Goal: Find contact information: Find contact information

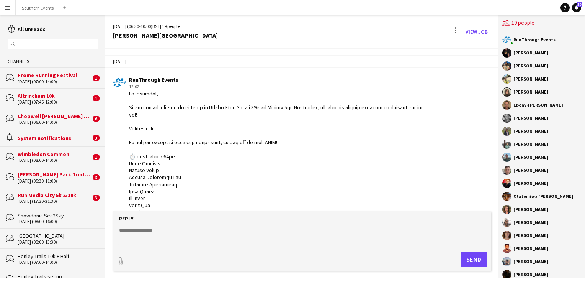
click at [37, 46] on input "text" at bounding box center [56, 44] width 79 height 7
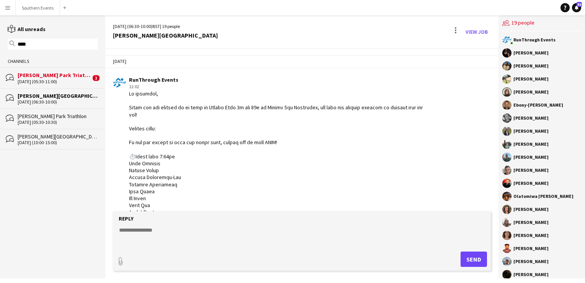
type input "****"
click at [70, 77] on div "[PERSON_NAME] Park Triathlon" at bounding box center [54, 75] width 73 height 7
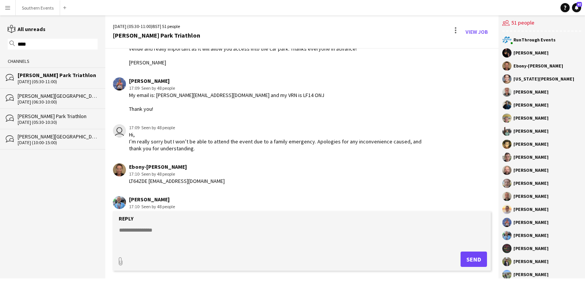
scroll to position [1162, 0]
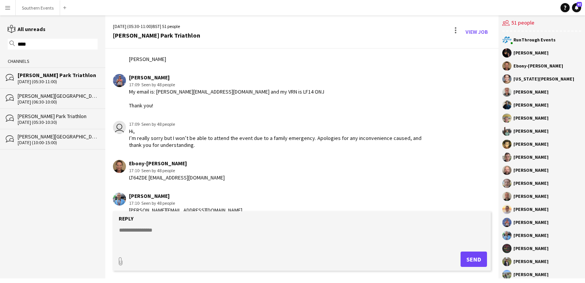
drag, startPoint x: 129, startPoint y: 83, endPoint x: 177, endPoint y: 83, distance: 48.2
click at [177, 81] on div "[PERSON_NAME]" at bounding box center [226, 77] width 195 height 7
copy div "[PERSON_NAME]"
drag, startPoint x: 156, startPoint y: 98, endPoint x: 221, endPoint y: 99, distance: 65.5
click at [221, 99] on div "My email is: [PERSON_NAME][EMAIL_ADDRESS][DOMAIN_NAME] and my VRN is LF14 ONJ T…" at bounding box center [226, 98] width 195 height 21
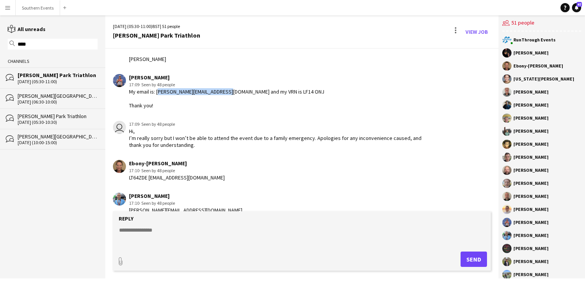
copy div "[EMAIL_ADDRESS][DOMAIN_NAME]"
drag, startPoint x: 255, startPoint y: 96, endPoint x: 276, endPoint y: 97, distance: 21.1
click at [276, 97] on div "[PERSON_NAME] 17:09 · Seen by 48 people My email is: [EMAIL_ADDRESS][DOMAIN_NAM…" at bounding box center [270, 91] width 315 height 35
copy div "LF14 ONJ"
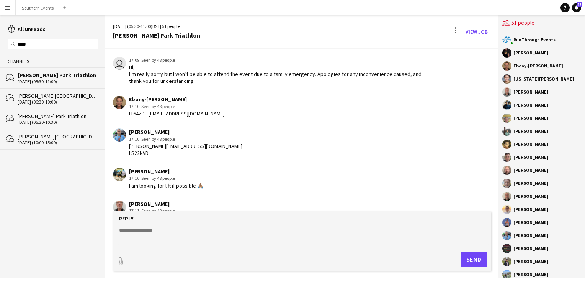
scroll to position [1227, 0]
drag, startPoint x: 127, startPoint y: 112, endPoint x: 178, endPoint y: 111, distance: 50.6
click at [178, 111] on div "Ebony-[PERSON_NAME] 17:10 · Seen by 48 people LT64ZDE [EMAIL_ADDRESS][DOMAIN_NA…" at bounding box center [270, 105] width 315 height 21
copy div "Ebony-[PERSON_NAME]"
drag, startPoint x: 149, startPoint y: 125, endPoint x: 194, endPoint y: 126, distance: 45.2
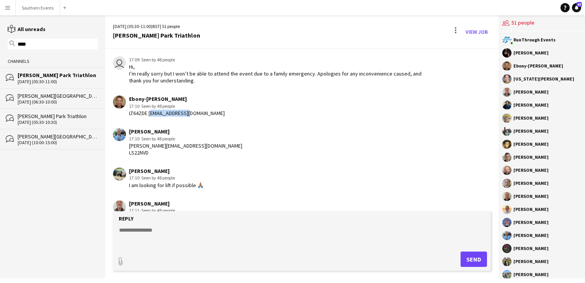
click at [194, 116] on div "Ebony-[PERSON_NAME] 17:10 · Seen by 48 people LT64ZDE [EMAIL_ADDRESS][DOMAIN_NA…" at bounding box center [270, 105] width 315 height 21
copy div "[EMAIL_ADDRESS][DOMAIN_NAME]"
drag, startPoint x: 128, startPoint y: 126, endPoint x: 148, endPoint y: 129, distance: 19.7
click at [148, 120] on app-chat-message "Ebony-[PERSON_NAME] 17:10 · Seen by 48 people LT64ZDE [EMAIL_ADDRESS][DOMAIN_NA…" at bounding box center [301, 105] width 393 height 29
copy div "LT64ZDE"
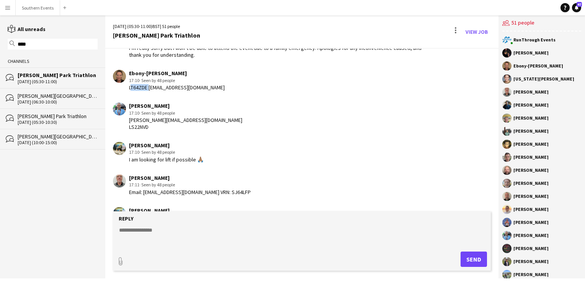
scroll to position [1263, 0]
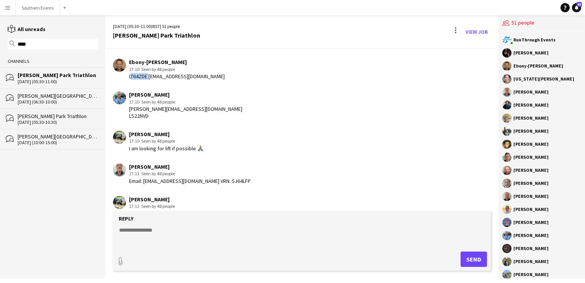
drag, startPoint x: 130, startPoint y: 105, endPoint x: 184, endPoint y: 103, distance: 54.0
click at [184, 103] on div "[PERSON_NAME] 17:10 · Seen by 48 people [PERSON_NAME][EMAIL_ADDRESS][DOMAIN_NAM…" at bounding box center [270, 105] width 315 height 28
copy div "[PERSON_NAME]"
drag, startPoint x: 129, startPoint y: 119, endPoint x: 186, endPoint y: 121, distance: 57.1
click at [186, 119] on div "[PERSON_NAME] 17:10 · Seen by 48 people [PERSON_NAME][EMAIL_ADDRESS][DOMAIN_NAM…" at bounding box center [270, 105] width 315 height 28
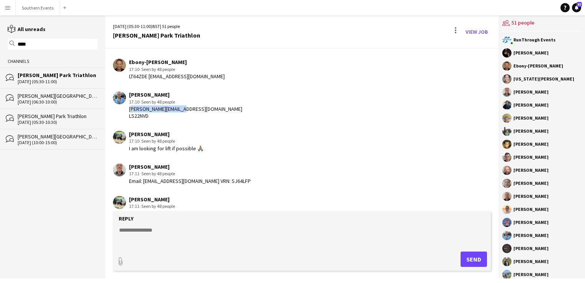
copy div "[PERSON_NAME][EMAIL_ADDRESS][DOMAIN_NAME]"
drag, startPoint x: 127, startPoint y: 129, endPoint x: 156, endPoint y: 131, distance: 29.1
click at [156, 119] on div "[PERSON_NAME] 17:10 · Seen by 48 people [PERSON_NAME][EMAIL_ADDRESS][DOMAIN_NAM…" at bounding box center [270, 105] width 315 height 28
copy div "LS22NVD"
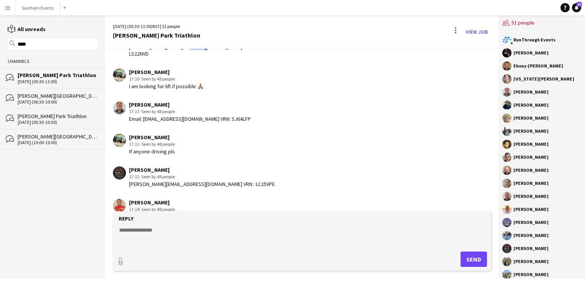
scroll to position [1326, 0]
drag, startPoint x: 129, startPoint y: 116, endPoint x: 170, endPoint y: 113, distance: 40.3
click at [170, 107] on div "[PERSON_NAME]" at bounding box center [190, 103] width 122 height 7
copy div "[PERSON_NAME]"
drag, startPoint x: 144, startPoint y: 131, endPoint x: 207, endPoint y: 136, distance: 63.0
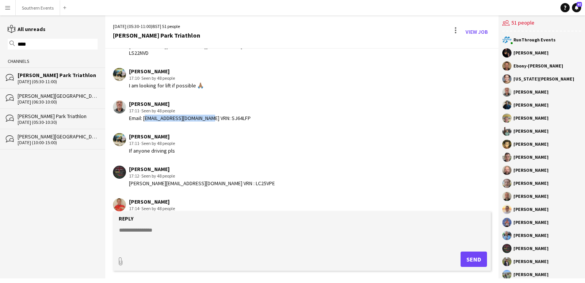
click at [207, 125] on app-chat-message "[PERSON_NAME] 17:11 · Seen by 48 people Email: [EMAIL_ADDRESS][DOMAIN_NAME] VRN…" at bounding box center [301, 110] width 393 height 29
drag, startPoint x: 221, startPoint y: 129, endPoint x: 243, endPoint y: 128, distance: 22.6
click at [243, 121] on div "[PERSON_NAME] 17:11 · Seen by 48 people Email: [EMAIL_ADDRESS][DOMAIN_NAME] VRN…" at bounding box center [270, 110] width 315 height 21
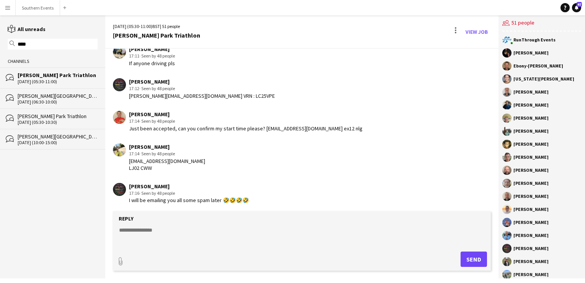
scroll to position [1420, 0]
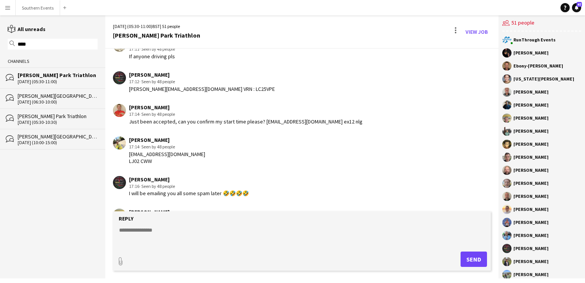
drag, startPoint x: 129, startPoint y: 85, endPoint x: 193, endPoint y: 85, distance: 63.5
click at [193, 78] on div "[PERSON_NAME]" at bounding box center [202, 74] width 146 height 7
drag, startPoint x: 128, startPoint y: 101, endPoint x: 184, endPoint y: 106, distance: 55.7
click at [184, 96] on app-chat-message "[PERSON_NAME] 17:12 · Seen by 48 people [PERSON_NAME][EMAIL_ADDRESS][DOMAIN_NAM…" at bounding box center [301, 81] width 393 height 29
drag, startPoint x: 198, startPoint y: 103, endPoint x: 222, endPoint y: 101, distance: 24.2
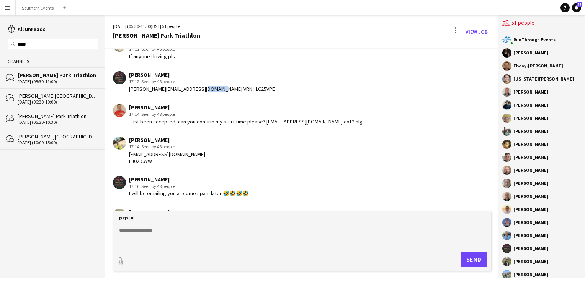
click at [222, 92] on div "[PERSON_NAME] 17:12 · Seen by 48 people [PERSON_NAME][EMAIL_ADDRESS][DOMAIN_NAM…" at bounding box center [270, 81] width 315 height 21
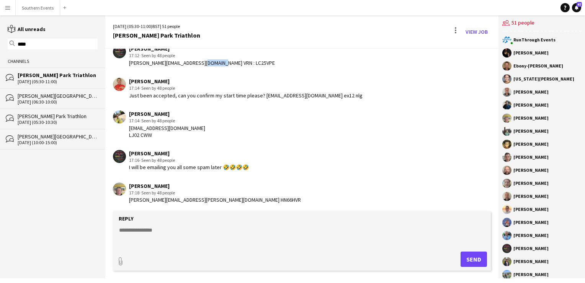
scroll to position [1447, 0]
drag, startPoint x: 260, startPoint y: 107, endPoint x: 305, endPoint y: 106, distance: 45.2
click at [305, 98] on div "Just been accepted, can you confirm my start time please? [EMAIL_ADDRESS][DOMAI…" at bounding box center [246, 94] width 234 height 7
drag, startPoint x: 129, startPoint y: 93, endPoint x: 163, endPoint y: 94, distance: 33.7
click at [163, 84] on div "[PERSON_NAME]" at bounding box center [246, 80] width 234 height 7
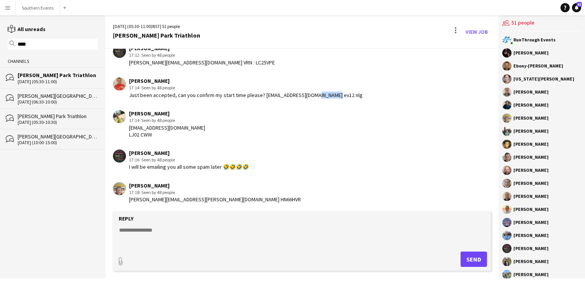
drag, startPoint x: 308, startPoint y: 108, endPoint x: 330, endPoint y: 108, distance: 22.2
click at [330, 98] on div "[PERSON_NAME] 17:14 · Seen by 48 people Just been accepted, can you confirm my …" at bounding box center [270, 87] width 315 height 21
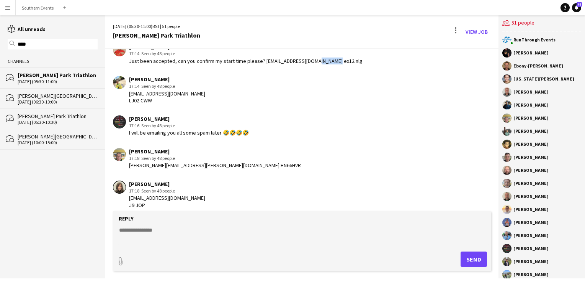
scroll to position [1483, 0]
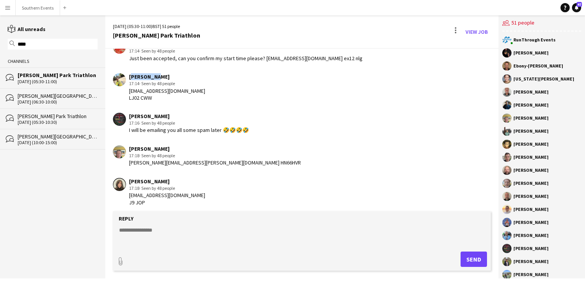
drag, startPoint x: 129, startPoint y: 90, endPoint x: 152, endPoint y: 90, distance: 22.2
click at [152, 80] on div "[PERSON_NAME]" at bounding box center [167, 76] width 76 height 7
drag, startPoint x: 128, startPoint y: 104, endPoint x: 186, endPoint y: 104, distance: 57.4
click at [186, 101] on div "[PERSON_NAME] 17:14 · Seen by 48 people [EMAIL_ADDRESS][DOMAIN_NAME] LJ02 CWW" at bounding box center [270, 87] width 315 height 28
drag, startPoint x: 127, startPoint y: 108, endPoint x: 160, endPoint y: 111, distance: 33.0
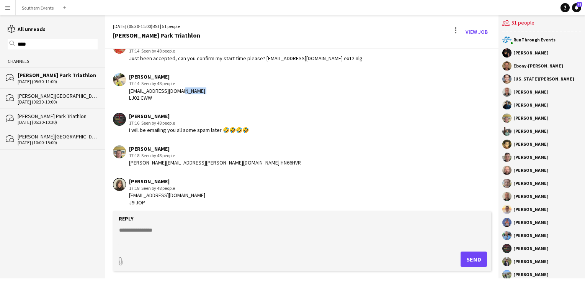
click at [160, 101] on div "[PERSON_NAME] 17:14 · Seen by 48 people [EMAIL_ADDRESS][DOMAIN_NAME] LJ02 CWW" at bounding box center [270, 87] width 315 height 28
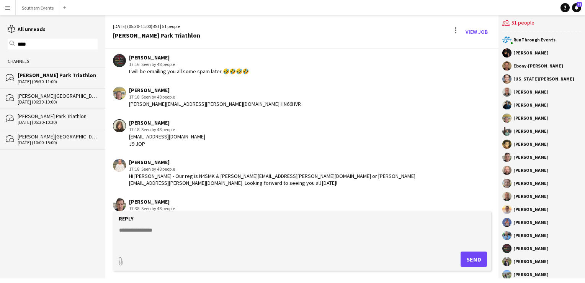
scroll to position [1544, 0]
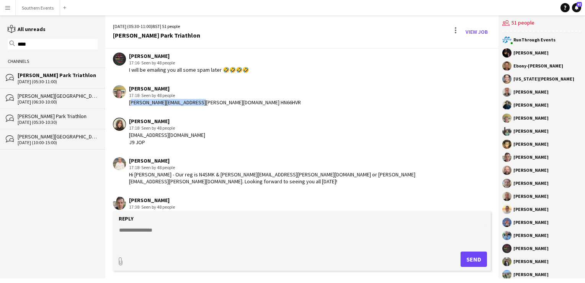
drag, startPoint x: 129, startPoint y: 116, endPoint x: 194, endPoint y: 116, distance: 65.5
click at [194, 106] on div "[PERSON_NAME] 17:18 · Seen by 48 people [PERSON_NAME][EMAIL_ADDRESS][PERSON_NAM…" at bounding box center [270, 95] width 315 height 21
drag, startPoint x: 198, startPoint y: 114, endPoint x: 225, endPoint y: 114, distance: 27.6
click at [225, 106] on div "[PERSON_NAME] 17:18 · Seen by 48 people [PERSON_NAME][EMAIL_ADDRESS][PERSON_NAM…" at bounding box center [270, 95] width 315 height 21
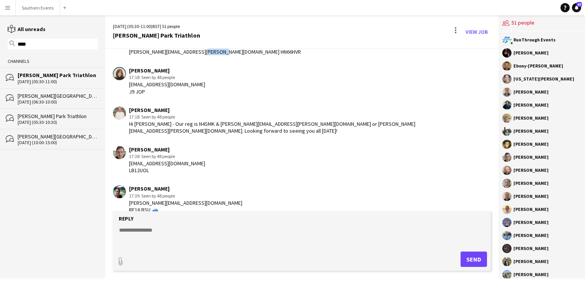
scroll to position [1601, 0]
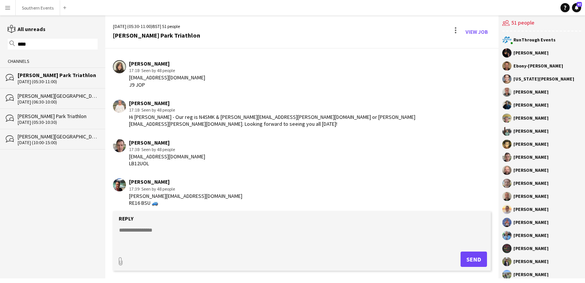
drag, startPoint x: 129, startPoint y: 78, endPoint x: 165, endPoint y: 77, distance: 36.0
click at [165, 67] on div "[PERSON_NAME]" at bounding box center [167, 63] width 76 height 7
drag, startPoint x: 130, startPoint y: 90, endPoint x: 220, endPoint y: 90, distance: 90.0
click at [220, 88] on div "[PERSON_NAME] 17:18 · Seen by 48 people [EMAIL_ADDRESS][DOMAIN_NAME] J9 JOP" at bounding box center [270, 74] width 315 height 28
drag, startPoint x: 129, startPoint y: 97, endPoint x: 148, endPoint y: 98, distance: 19.1
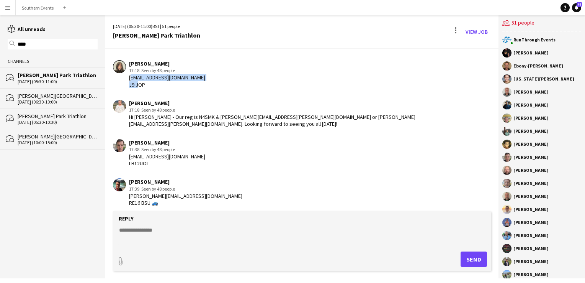
click at [148, 88] on div "[EMAIL_ADDRESS][DOMAIN_NAME] J9 JOP" at bounding box center [167, 81] width 76 height 14
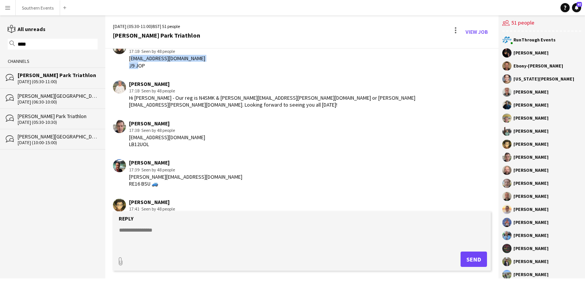
scroll to position [1623, 0]
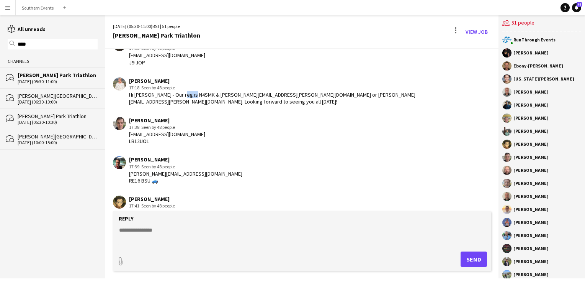
drag, startPoint x: 177, startPoint y: 106, endPoint x: 191, endPoint y: 106, distance: 14.5
click at [191, 105] on div "Hi [PERSON_NAME] - Our reg is N4SMK & [PERSON_NAME][EMAIL_ADDRESS][PERSON_NAME]…" at bounding box center [278, 98] width 299 height 14
drag, startPoint x: 199, startPoint y: 107, endPoint x: 253, endPoint y: 108, distance: 53.6
click at [253, 105] on div "Hi [PERSON_NAME] - Our reg is N4SMK & [PERSON_NAME][EMAIL_ADDRESS][PERSON_NAME]…" at bounding box center [278, 98] width 299 height 14
drag, startPoint x: 253, startPoint y: 108, endPoint x: 224, endPoint y: 127, distance: 35.0
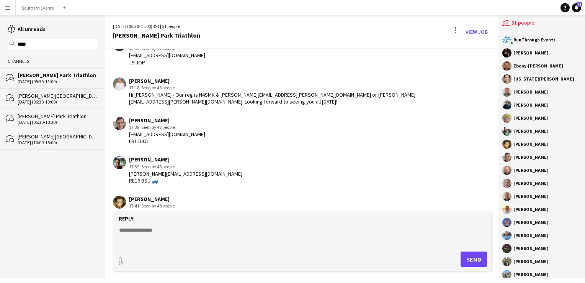
click at [224, 127] on div "[PERSON_NAME] 17:38 · Seen by 48 people [EMAIL_ADDRESS][DOMAIN_NAME] LB12UOL" at bounding box center [270, 131] width 315 height 28
drag, startPoint x: 259, startPoint y: 106, endPoint x: 319, endPoint y: 107, distance: 59.7
click at [319, 105] on div "Hi [PERSON_NAME] - Our reg is N4SMK & [PERSON_NAME][EMAIL_ADDRESS][PERSON_NAME]…" at bounding box center [278, 98] width 299 height 14
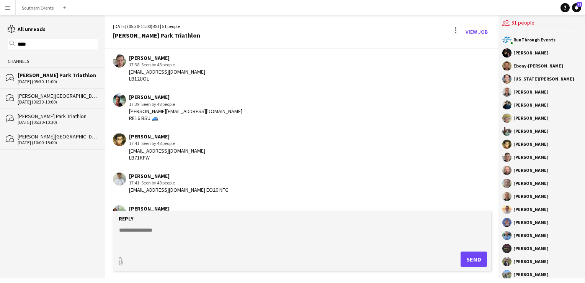
scroll to position [1687, 0]
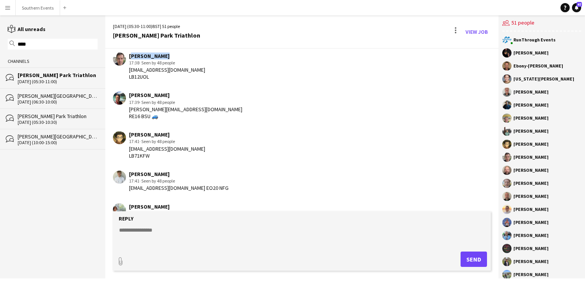
drag, startPoint x: 130, startPoint y: 63, endPoint x: 163, endPoint y: 62, distance: 32.9
click at [163, 59] on div "[PERSON_NAME]" at bounding box center [167, 55] width 76 height 7
drag, startPoint x: 130, startPoint y: 75, endPoint x: 204, endPoint y: 74, distance: 74.3
click at [204, 74] on div "[PERSON_NAME] 17:38 · Seen by 48 people [EMAIL_ADDRESS][DOMAIN_NAME] LB12UOL" at bounding box center [270, 66] width 315 height 28
drag, startPoint x: 128, startPoint y: 82, endPoint x: 155, endPoint y: 83, distance: 27.6
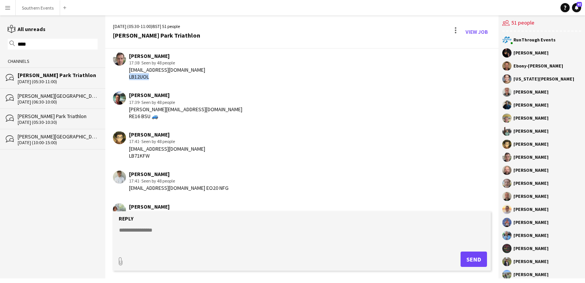
click at [155, 80] on div "[PERSON_NAME] 17:38 · Seen by 48 people [EMAIL_ADDRESS][DOMAIN_NAME] LB12UOL" at bounding box center [270, 66] width 315 height 28
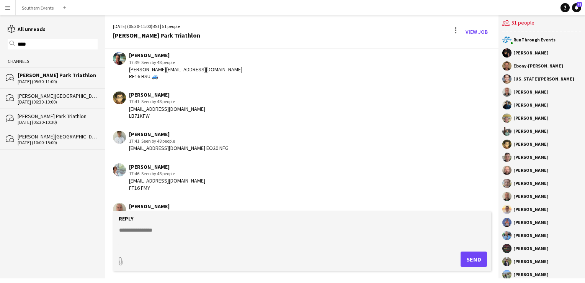
scroll to position [1728, 0]
drag, startPoint x: 127, startPoint y: 73, endPoint x: 197, endPoint y: 75, distance: 69.7
click at [197, 75] on div "[PERSON_NAME] 17:39 · Seen by 48 people [PERSON_NAME][EMAIL_ADDRESS][DOMAIN_NAM…" at bounding box center [270, 65] width 315 height 28
drag, startPoint x: 129, startPoint y: 80, endPoint x: 150, endPoint y: 85, distance: 21.6
click at [150, 83] on app-chat-message "[PERSON_NAME] 17:39 · Seen by 48 people [PERSON_NAME][EMAIL_ADDRESS][DOMAIN_NAM…" at bounding box center [301, 65] width 393 height 36
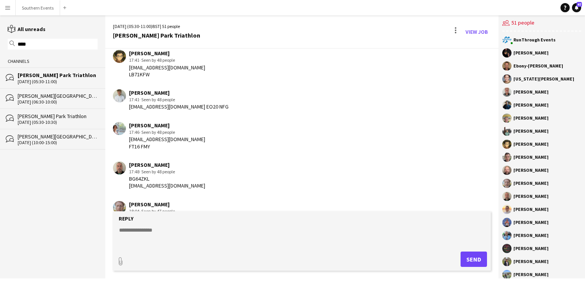
scroll to position [1768, 0]
drag, startPoint x: 128, startPoint y: 74, endPoint x: 172, endPoint y: 75, distance: 43.7
click at [172, 75] on div "[PERSON_NAME] 17:41 · Seen by 48 people [EMAIL_ADDRESS][DOMAIN_NAME] LB71KFW" at bounding box center [270, 64] width 315 height 28
drag, startPoint x: 129, startPoint y: 81, endPoint x: 156, endPoint y: 82, distance: 26.8
click at [156, 78] on div "[EMAIL_ADDRESS][DOMAIN_NAME] LB71KFW" at bounding box center [167, 71] width 76 height 14
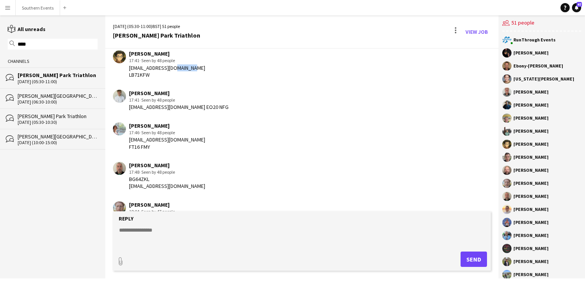
scroll to position [1790, 0]
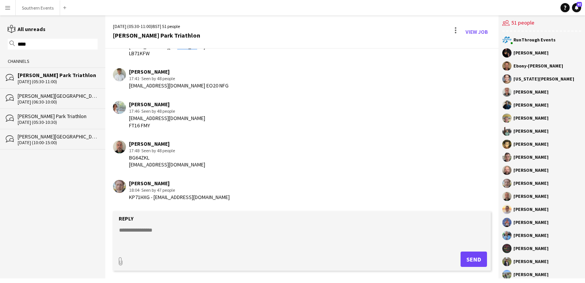
drag, startPoint x: 127, startPoint y: 77, endPoint x: 177, endPoint y: 76, distance: 50.2
click at [177, 76] on div "[PERSON_NAME] 17:41 · Seen by 48 people [PERSON_NAME][EMAIL_ADDRESS][DOMAIN_NAM…" at bounding box center [270, 78] width 315 height 21
drag, startPoint x: 129, startPoint y: 91, endPoint x: 184, endPoint y: 96, distance: 55.4
click at [184, 93] on app-chat-message "[PERSON_NAME] 17:41 · Seen by 48 people [PERSON_NAME][EMAIL_ADDRESS][DOMAIN_NAM…" at bounding box center [301, 78] width 393 height 29
drag, startPoint x: 211, startPoint y: 91, endPoint x: 185, endPoint y: 91, distance: 25.7
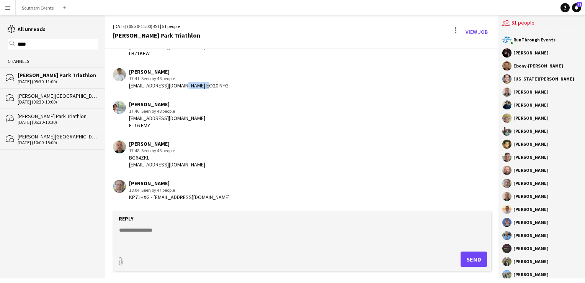
click at [185, 89] on div "[PERSON_NAME] 17:41 · Seen by 48 people [PERSON_NAME][EMAIL_ADDRESS][DOMAIN_NAM…" at bounding box center [270, 78] width 315 height 21
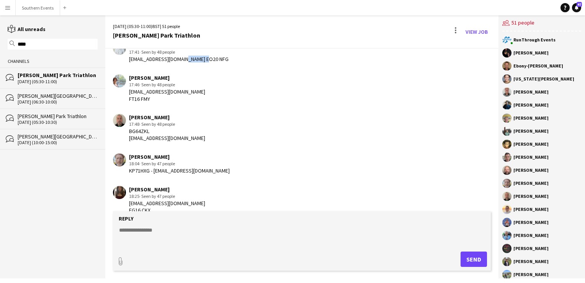
scroll to position [1817, 0]
drag, startPoint x: 129, startPoint y: 83, endPoint x: 183, endPoint y: 80, distance: 53.7
click at [183, 80] on div "[PERSON_NAME]" at bounding box center [167, 76] width 76 height 7
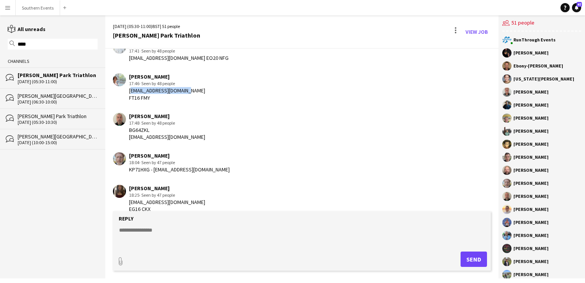
drag, startPoint x: 130, startPoint y: 97, endPoint x: 191, endPoint y: 95, distance: 60.5
click at [191, 95] on div "[PERSON_NAME] 17:46 · Seen by 48 people [EMAIL_ADDRESS][DOMAIN_NAME] FT16 FMY" at bounding box center [270, 87] width 315 height 28
drag, startPoint x: 129, startPoint y: 101, endPoint x: 161, endPoint y: 102, distance: 32.2
click at [161, 101] on div "[PERSON_NAME] 17:46 · Seen by 48 people [EMAIL_ADDRESS][DOMAIN_NAME] FT16 FMY" at bounding box center [270, 87] width 315 height 28
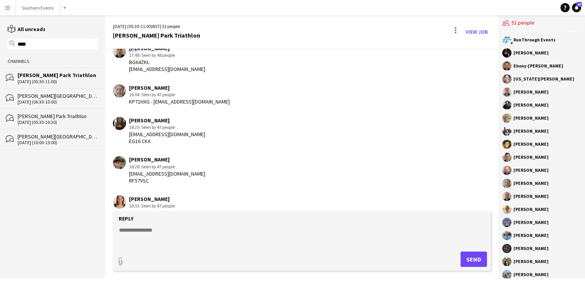
scroll to position [1884, 0]
drag, startPoint x: 130, startPoint y: 54, endPoint x: 158, endPoint y: 54, distance: 27.6
click at [158, 52] on div "[PERSON_NAME]" at bounding box center [167, 49] width 76 height 7
drag, startPoint x: 129, startPoint y: 75, endPoint x: 207, endPoint y: 71, distance: 77.8
click at [207, 71] on div "[PERSON_NAME] 17:48 · Seen by 48 people BG64ZKL [EMAIL_ADDRESS][DOMAIN_NAME]" at bounding box center [270, 60] width 315 height 28
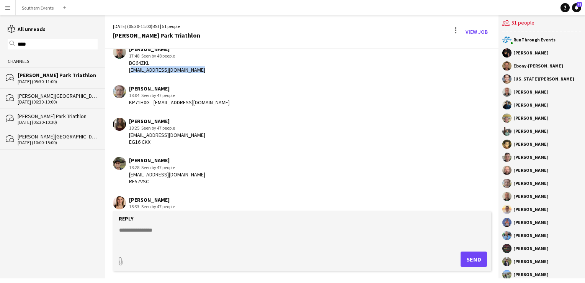
drag, startPoint x: 207, startPoint y: 73, endPoint x: 129, endPoint y: 78, distance: 77.9
click at [129, 74] on div "[PERSON_NAME] 17:48 · Seen by 48 people BG64ZKL [EMAIL_ADDRESS][DOMAIN_NAME]" at bounding box center [270, 60] width 315 height 28
drag, startPoint x: 129, startPoint y: 67, endPoint x: 152, endPoint y: 70, distance: 22.7
click at [152, 70] on div "BG64ZKL [EMAIL_ADDRESS][DOMAIN_NAME]" at bounding box center [167, 66] width 76 height 14
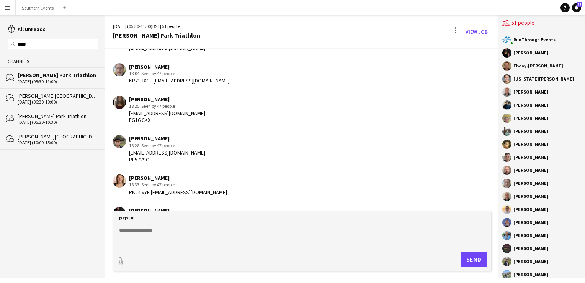
scroll to position [1917, 0]
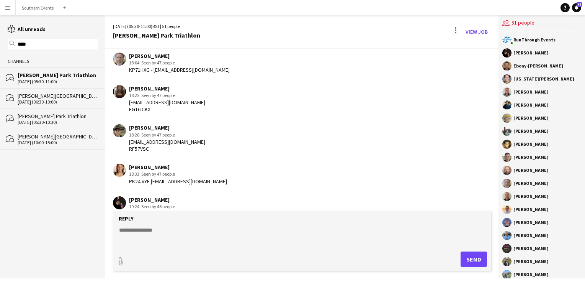
drag, startPoint x: 130, startPoint y: 60, endPoint x: 184, endPoint y: 60, distance: 53.6
click at [184, 59] on div "[PERSON_NAME]" at bounding box center [179, 55] width 101 height 7
drag, startPoint x: 155, startPoint y: 76, endPoint x: 217, endPoint y: 74, distance: 62.0
click at [217, 74] on div "[PERSON_NAME] 18:04 · Seen by 47 people KP71HXG - [EMAIL_ADDRESS][DOMAIN_NAME]" at bounding box center [270, 62] width 315 height 21
drag, startPoint x: 129, startPoint y: 75, endPoint x: 150, endPoint y: 75, distance: 21.1
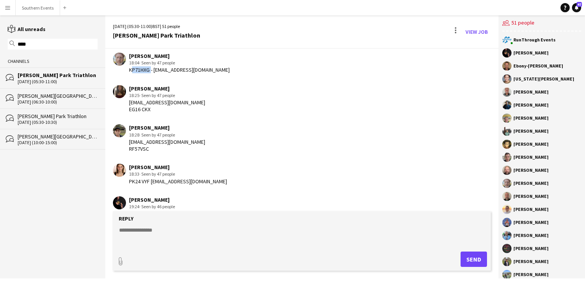
click at [150, 73] on div "KP71HXG - [EMAIL_ADDRESS][DOMAIN_NAME]" at bounding box center [179, 69] width 101 height 7
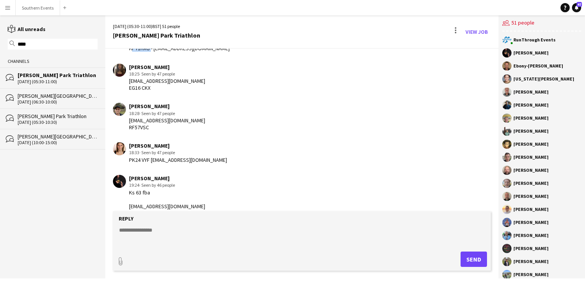
scroll to position [1939, 0]
drag, startPoint x: 129, startPoint y: 72, endPoint x: 168, endPoint y: 73, distance: 39.1
click at [168, 70] on div "[PERSON_NAME]" at bounding box center [167, 66] width 76 height 7
drag, startPoint x: 128, startPoint y: 87, endPoint x: 193, endPoint y: 87, distance: 65.1
click at [193, 87] on div "[PERSON_NAME] 18:25 · Seen by 47 people [EMAIL_ADDRESS][DOMAIN_NAME] EG16 CKX" at bounding box center [270, 77] width 315 height 28
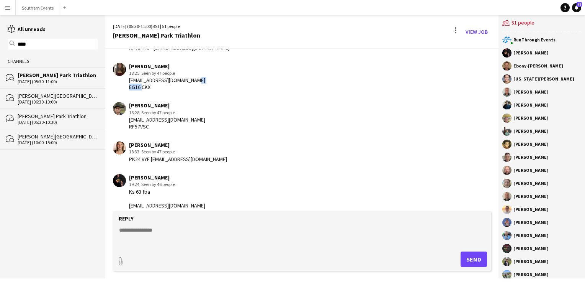
drag, startPoint x: 128, startPoint y: 93, endPoint x: 155, endPoint y: 94, distance: 26.4
click at [155, 91] on div "[PERSON_NAME] 18:25 · Seen by 47 people [EMAIL_ADDRESS][DOMAIN_NAME] EG16 CKX" at bounding box center [270, 77] width 315 height 28
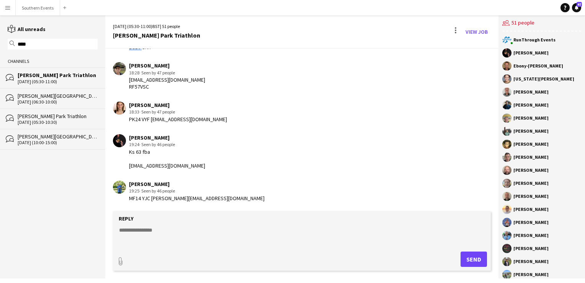
scroll to position [1981, 0]
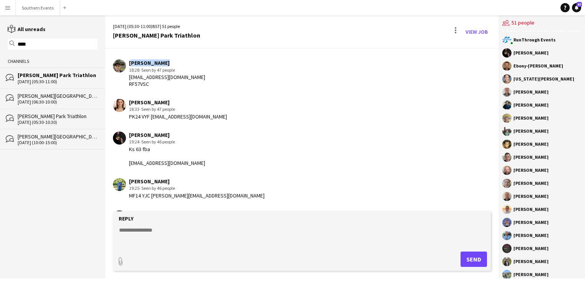
drag, startPoint x: 128, startPoint y: 68, endPoint x: 167, endPoint y: 67, distance: 38.7
click at [167, 67] on div "[PERSON_NAME] 18:28 · Seen by 47 people [EMAIL_ADDRESS][DOMAIN_NAME] RF57VSC" at bounding box center [270, 73] width 315 height 28
drag, startPoint x: 127, startPoint y: 86, endPoint x: 160, endPoint y: 89, distance: 32.3
click at [160, 87] on div "[PERSON_NAME] 18:28 · Seen by 47 people [EMAIL_ADDRESS][DOMAIN_NAME] RF57VSC" at bounding box center [270, 73] width 315 height 28
drag, startPoint x: 126, startPoint y: 82, endPoint x: 198, endPoint y: 82, distance: 71.2
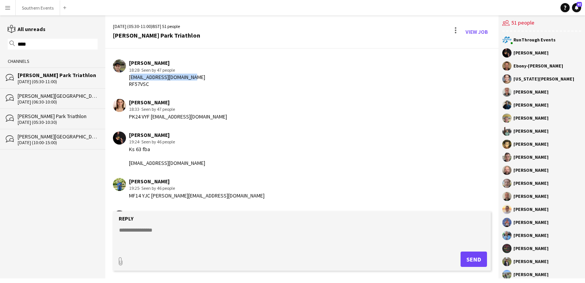
click at [198, 82] on div "[PERSON_NAME] 18:28 · Seen by 47 people [EMAIL_ADDRESS][DOMAIN_NAME] RF57VSC" at bounding box center [270, 73] width 315 height 28
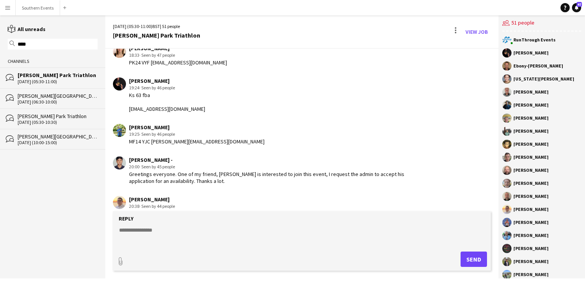
scroll to position [2030, 0]
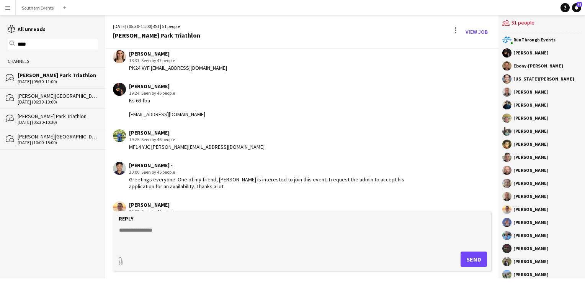
drag, startPoint x: 129, startPoint y: 59, endPoint x: 172, endPoint y: 59, distance: 42.5
click at [172, 57] on div "[PERSON_NAME]" at bounding box center [178, 53] width 98 height 7
drag, startPoint x: 150, startPoint y: 74, endPoint x: 208, endPoint y: 72, distance: 58.2
click at [208, 71] on div "[PERSON_NAME] 18:33 · Seen by 47 people PK24 VYF [EMAIL_ADDRESS][DOMAIN_NAME]" at bounding box center [270, 60] width 315 height 21
drag, startPoint x: 128, startPoint y: 71, endPoint x: 149, endPoint y: 72, distance: 21.1
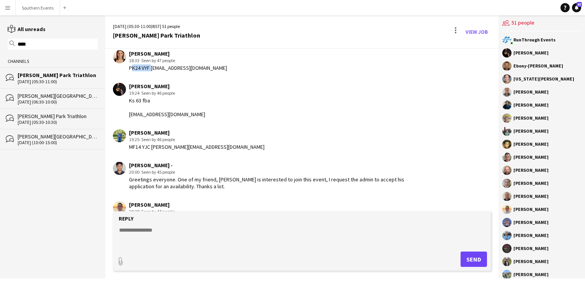
click at [149, 71] on div "[PERSON_NAME] 18:33 · Seen by 47 people PK24 VYF [EMAIL_ADDRESS][DOMAIN_NAME]" at bounding box center [270, 60] width 315 height 21
drag, startPoint x: 128, startPoint y: 93, endPoint x: 165, endPoint y: 93, distance: 36.8
click at [165, 93] on div "[PERSON_NAME] 19:24 · Seen by 46 people Ks 63 fba [EMAIL_ADDRESS][DOMAIN_NAME]" at bounding box center [270, 100] width 315 height 35
drag, startPoint x: 130, startPoint y: 120, endPoint x: 184, endPoint y: 119, distance: 54.0
click at [184, 118] on div "[PERSON_NAME] 19:24 · Seen by 46 people Ks 63 fba [EMAIL_ADDRESS][DOMAIN_NAME]" at bounding box center [270, 100] width 315 height 35
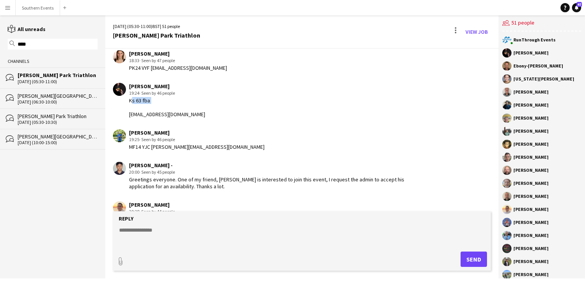
drag, startPoint x: 127, startPoint y: 105, endPoint x: 158, endPoint y: 104, distance: 31.0
click at [158, 104] on div "[PERSON_NAME] 19:24 · Seen by 46 people Ks 63 fba [EMAIL_ADDRESS][DOMAIN_NAME]" at bounding box center [270, 100] width 315 height 35
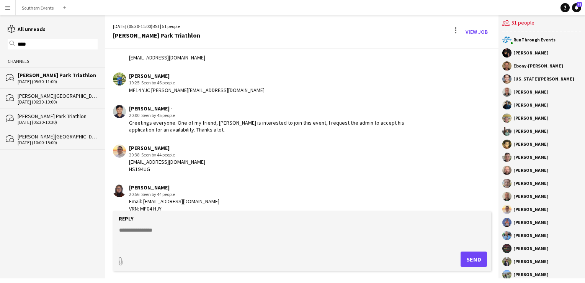
scroll to position [2086, 0]
drag, startPoint x: 129, startPoint y: 80, endPoint x: 164, endPoint y: 80, distance: 34.8
click at [164, 80] on div "[PERSON_NAME]" at bounding box center [197, 76] width 136 height 7
drag, startPoint x: 150, startPoint y: 97, endPoint x: 211, endPoint y: 94, distance: 61.3
click at [211, 94] on div "[PERSON_NAME] 19:25 · Seen by 46 people MF14 YJC [PERSON_NAME][EMAIL_ADDRESS][D…" at bounding box center [270, 83] width 315 height 21
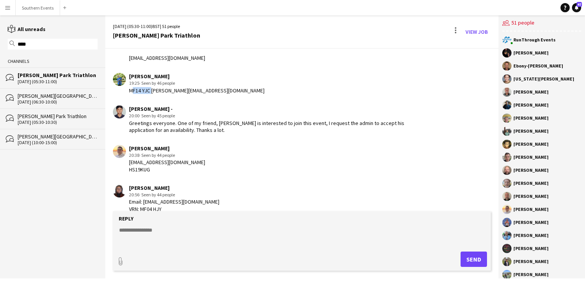
drag, startPoint x: 129, startPoint y: 97, endPoint x: 149, endPoint y: 98, distance: 19.9
click at [149, 94] on div "MF14 YJC [PERSON_NAME][EMAIL_ADDRESS][DOMAIN_NAME]" at bounding box center [197, 90] width 136 height 7
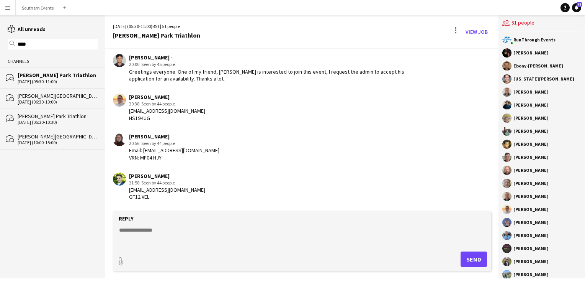
scroll to position [2141, 0]
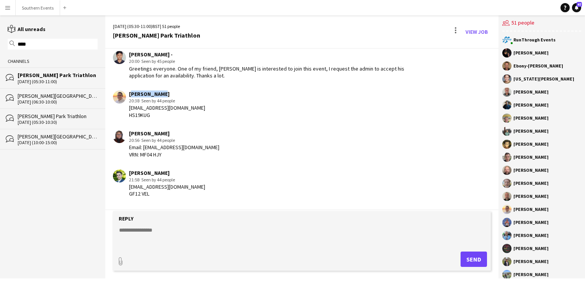
drag, startPoint x: 128, startPoint y: 101, endPoint x: 160, endPoint y: 101, distance: 31.8
click at [160, 101] on div "[PERSON_NAME] 20:38 · Seen by 44 people [EMAIL_ADDRESS][DOMAIN_NAME] HS19KUG" at bounding box center [270, 104] width 315 height 28
drag, startPoint x: 129, startPoint y: 116, endPoint x: 193, endPoint y: 114, distance: 63.9
click at [193, 114] on div "[PERSON_NAME] 20:38 · Seen by 44 people [EMAIL_ADDRESS][DOMAIN_NAME] HS19KUG" at bounding box center [270, 104] width 315 height 28
drag, startPoint x: 125, startPoint y: 120, endPoint x: 162, endPoint y: 119, distance: 37.5
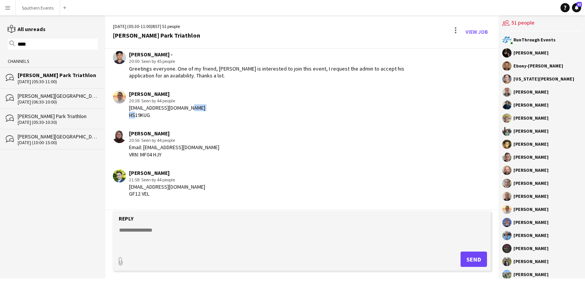
click at [162, 118] on div "[PERSON_NAME] 20:38 · Seen by 44 people [EMAIL_ADDRESS][DOMAIN_NAME] HS19KUG" at bounding box center [270, 104] width 315 height 28
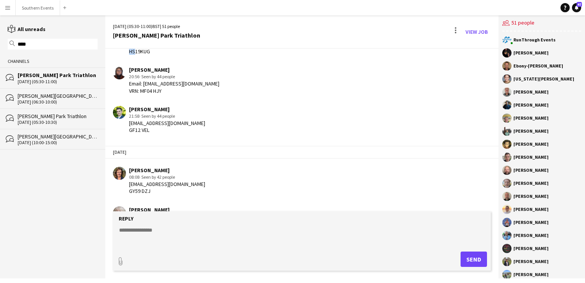
scroll to position [2208, 0]
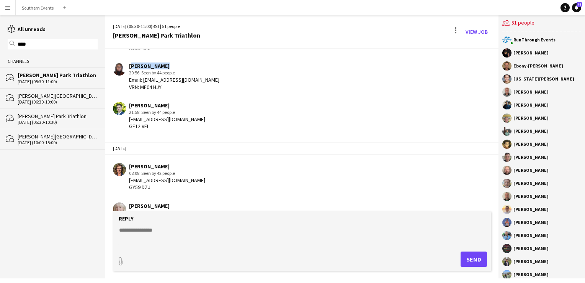
drag, startPoint x: 130, startPoint y: 71, endPoint x: 169, endPoint y: 72, distance: 39.1
click at [169, 69] on div "[PERSON_NAME]" at bounding box center [174, 65] width 90 height 7
drag, startPoint x: 145, startPoint y: 86, endPoint x: 204, endPoint y: 83, distance: 59.0
click at [204, 83] on div "[PERSON_NAME] 20:56 · Seen by 44 people Email: [EMAIL_ADDRESS][DOMAIN_NAME] VRN…" at bounding box center [270, 76] width 315 height 28
drag, startPoint x: 142, startPoint y: 93, endPoint x: 166, endPoint y: 93, distance: 24.5
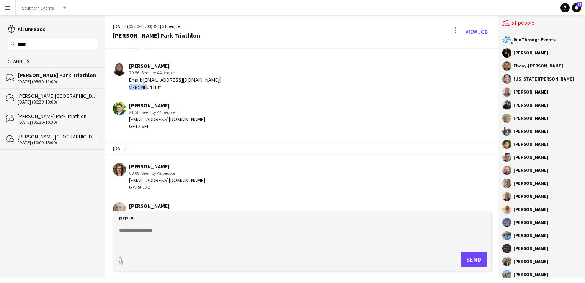
click at [166, 90] on div "Email: [EMAIL_ADDRESS][DOMAIN_NAME] VRN: MF04 HJY" at bounding box center [174, 83] width 90 height 14
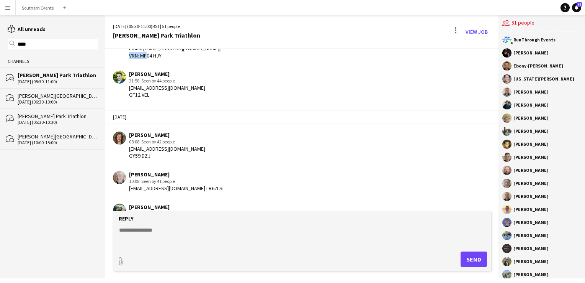
scroll to position [2241, 0]
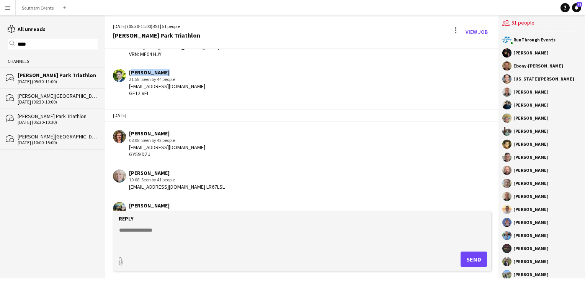
drag, startPoint x: 129, startPoint y: 76, endPoint x: 164, endPoint y: 78, distance: 34.9
click at [164, 76] on div "[PERSON_NAME]" at bounding box center [167, 72] width 76 height 7
drag, startPoint x: 129, startPoint y: 93, endPoint x: 194, endPoint y: 93, distance: 65.1
click at [194, 93] on div "[PERSON_NAME] 21:58 · Seen by 44 people [EMAIL_ADDRESS][DOMAIN_NAME] GF12 VEL" at bounding box center [270, 83] width 315 height 28
drag, startPoint x: 128, startPoint y: 102, endPoint x: 155, endPoint y: 102, distance: 26.8
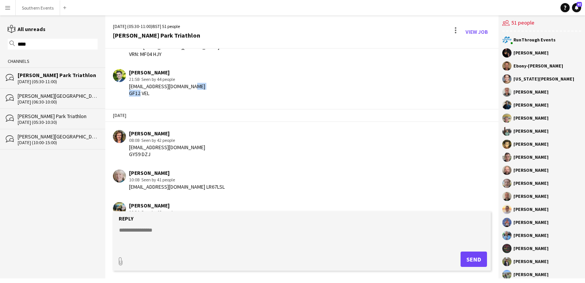
click at [155, 101] on app-chat-message "[PERSON_NAME] 21:58 · Seen by 44 people [EMAIL_ADDRESS][DOMAIN_NAME] GF12 VEL" at bounding box center [301, 83] width 393 height 36
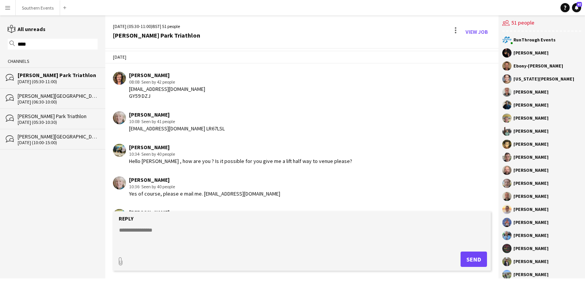
scroll to position [2306, 0]
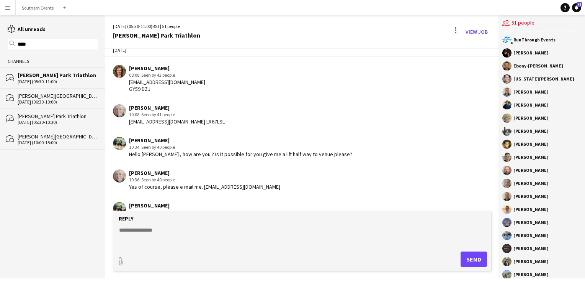
drag, startPoint x: 130, startPoint y: 75, endPoint x: 175, endPoint y: 73, distance: 45.6
click at [175, 72] on div "[PERSON_NAME]" at bounding box center [167, 68] width 76 height 7
drag, startPoint x: 130, startPoint y: 87, endPoint x: 210, endPoint y: 86, distance: 80.0
click at [210, 86] on div "[PERSON_NAME] 08:08 · Seen by 42 people [PERSON_NAME][EMAIL_ADDRESS][DOMAIN_NAM…" at bounding box center [270, 79] width 315 height 28
drag, startPoint x: 127, startPoint y: 93, endPoint x: 159, endPoint y: 96, distance: 32.6
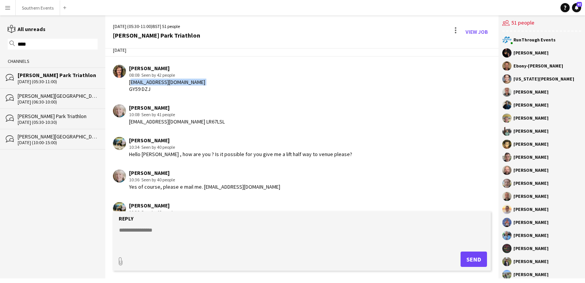
click at [159, 93] on div "[PERSON_NAME] 08:08 · Seen by 42 people [PERSON_NAME][EMAIL_ADDRESS][DOMAIN_NAM…" at bounding box center [270, 79] width 315 height 28
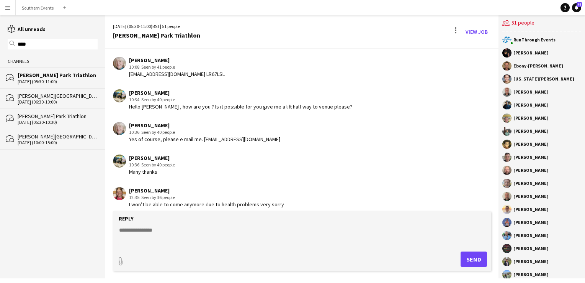
scroll to position [2355, 0]
drag, startPoint x: 128, startPoint y: 65, endPoint x: 163, endPoint y: 62, distance: 35.8
click at [163, 62] on div "[PERSON_NAME] 10:08 · Seen by 41 people [EMAIL_ADDRESS][DOMAIN_NAME] LR67LSL" at bounding box center [270, 66] width 315 height 21
drag, startPoint x: 129, startPoint y: 79, endPoint x: 179, endPoint y: 80, distance: 50.5
click at [179, 77] on div "[PERSON_NAME] 10:08 · Seen by 41 people [EMAIL_ADDRESS][DOMAIN_NAME] LR67LSL" at bounding box center [270, 66] width 315 height 21
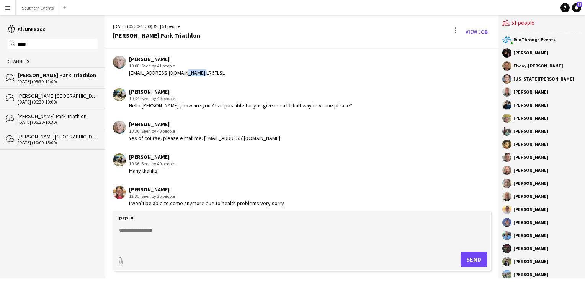
drag, startPoint x: 204, startPoint y: 77, endPoint x: 182, endPoint y: 77, distance: 21.4
click at [182, 77] on div "[PERSON_NAME] 10:08 · Seen by 41 people [EMAIL_ADDRESS][DOMAIN_NAME] LR67LSL" at bounding box center [270, 66] width 315 height 21
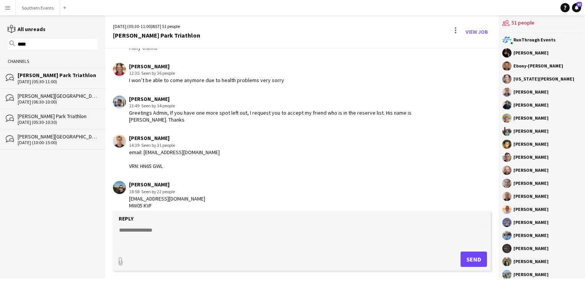
scroll to position [2490, 0]
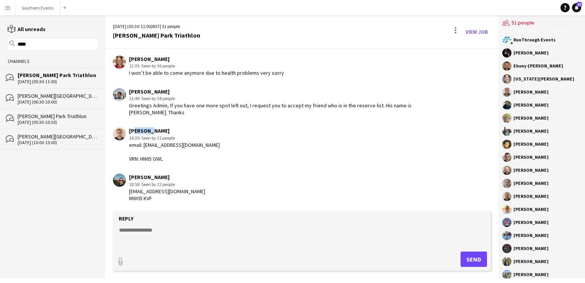
drag, startPoint x: 130, startPoint y: 133, endPoint x: 147, endPoint y: 132, distance: 16.9
click at [147, 132] on div "[PERSON_NAME]" at bounding box center [174, 130] width 91 height 7
drag, startPoint x: 147, startPoint y: 132, endPoint x: 130, endPoint y: 131, distance: 17.0
click at [130, 131] on div "[PERSON_NAME]" at bounding box center [174, 130] width 91 height 7
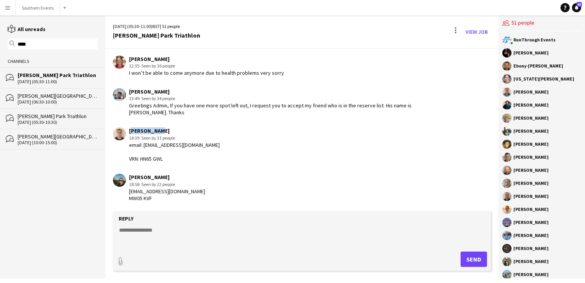
drag, startPoint x: 157, startPoint y: 130, endPoint x: 128, endPoint y: 131, distance: 28.3
click at [128, 131] on div "[PERSON_NAME] 14:39 · Seen by 31 people email: [EMAIL_ADDRESS][DOMAIN_NAME] VRN…" at bounding box center [270, 144] width 315 height 35
drag, startPoint x: 144, startPoint y: 145, endPoint x: 212, endPoint y: 142, distance: 68.2
click at [212, 142] on div "[PERSON_NAME] 14:39 · Seen by 31 people email: [EMAIL_ADDRESS][DOMAIN_NAME] VRN…" at bounding box center [270, 144] width 315 height 35
drag, startPoint x: 141, startPoint y: 158, endPoint x: 168, endPoint y: 158, distance: 27.6
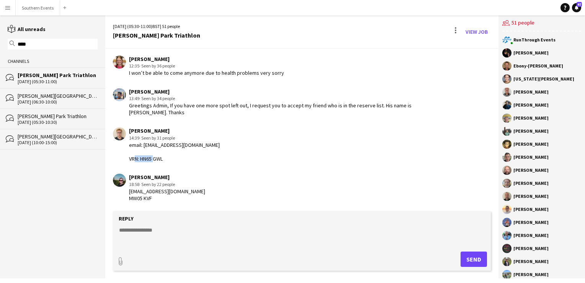
click at [168, 158] on div "email: [EMAIL_ADDRESS][DOMAIN_NAME] VRN: HN65 GWL" at bounding box center [174, 151] width 91 height 21
drag, startPoint x: 129, startPoint y: 177, endPoint x: 170, endPoint y: 178, distance: 41.4
click at [170, 178] on div "[PERSON_NAME]" at bounding box center [167, 176] width 76 height 7
drag, startPoint x: 129, startPoint y: 193, endPoint x: 194, endPoint y: 188, distance: 65.7
click at [194, 188] on div "[PERSON_NAME] 18:58 · Seen by 22 people [EMAIL_ADDRESS][DOMAIN_NAME] MW05 KVF" at bounding box center [270, 187] width 315 height 28
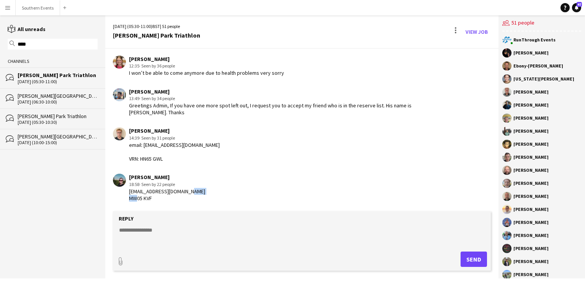
drag, startPoint x: 126, startPoint y: 200, endPoint x: 162, endPoint y: 199, distance: 35.6
click at [162, 199] on div "[PERSON_NAME] 18:58 · Seen by 22 people [EMAIL_ADDRESS][DOMAIN_NAME] MW05 KVF" at bounding box center [270, 187] width 315 height 28
